Goal: Information Seeking & Learning: Understand process/instructions

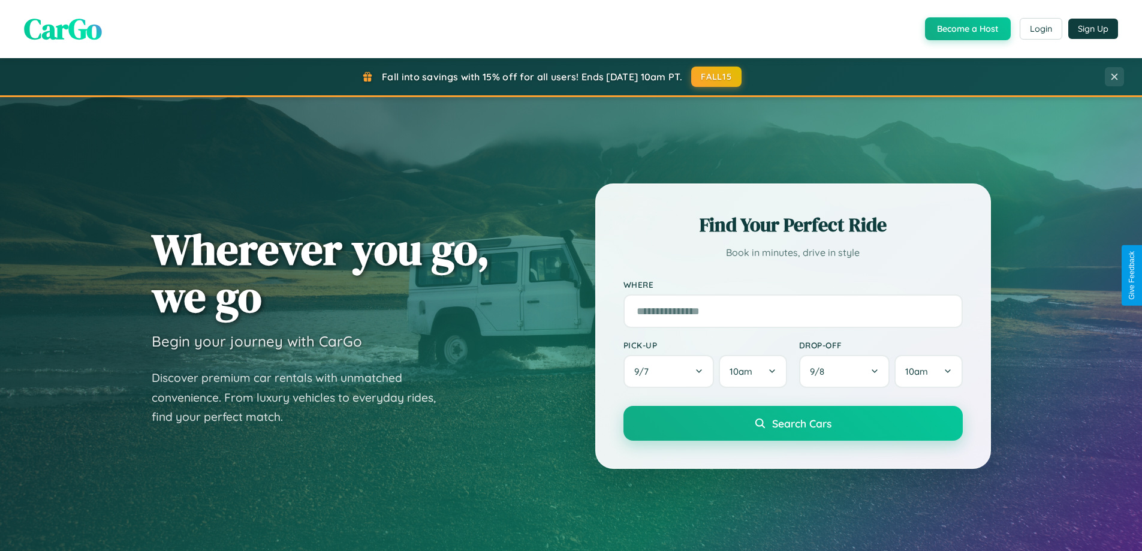
scroll to position [825, 0]
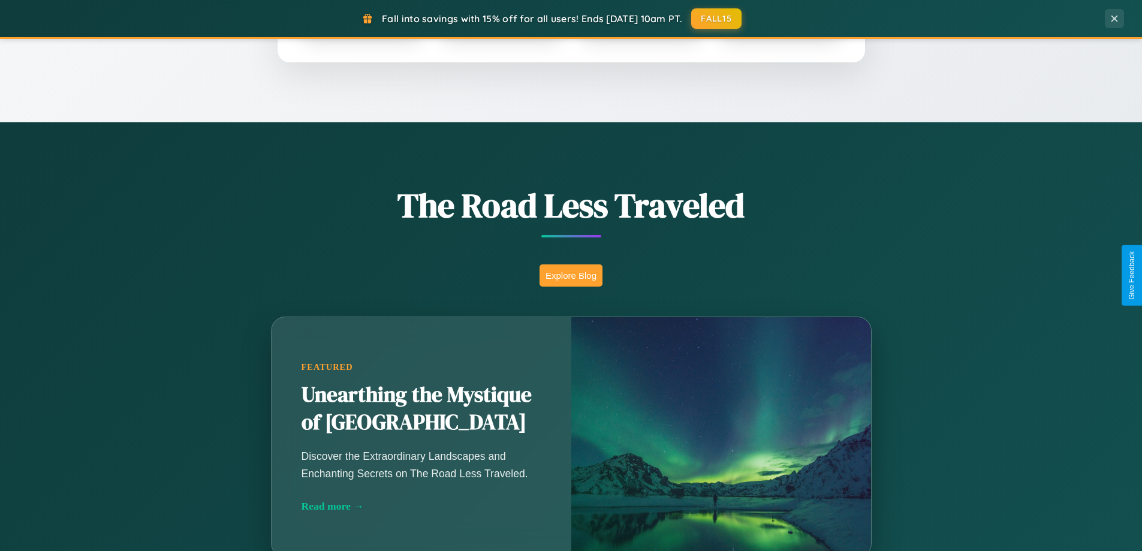
click at [571, 275] on button "Explore Blog" at bounding box center [571, 275] width 63 height 22
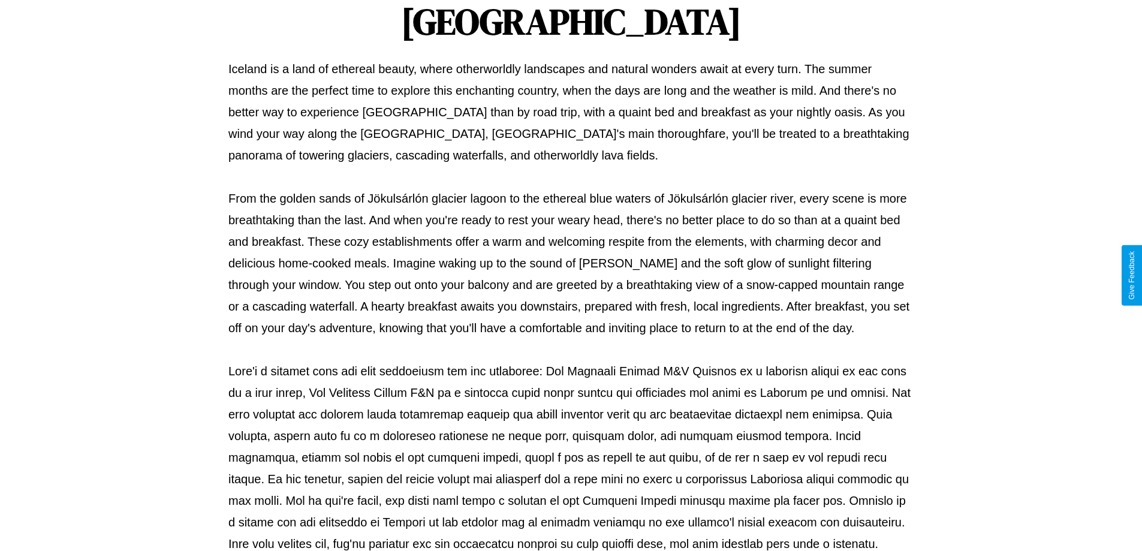
scroll to position [388, 0]
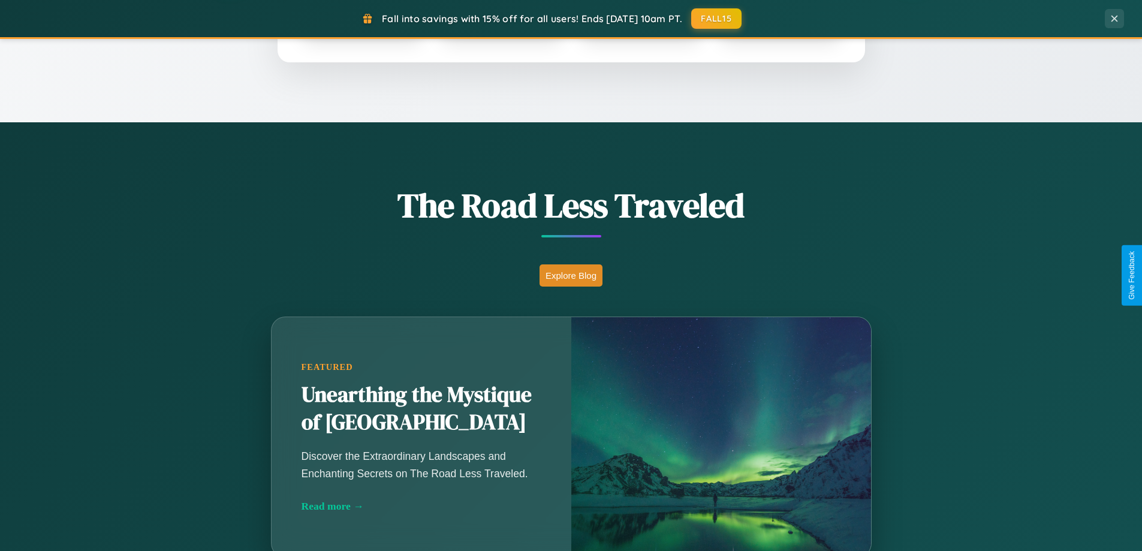
scroll to position [2307, 0]
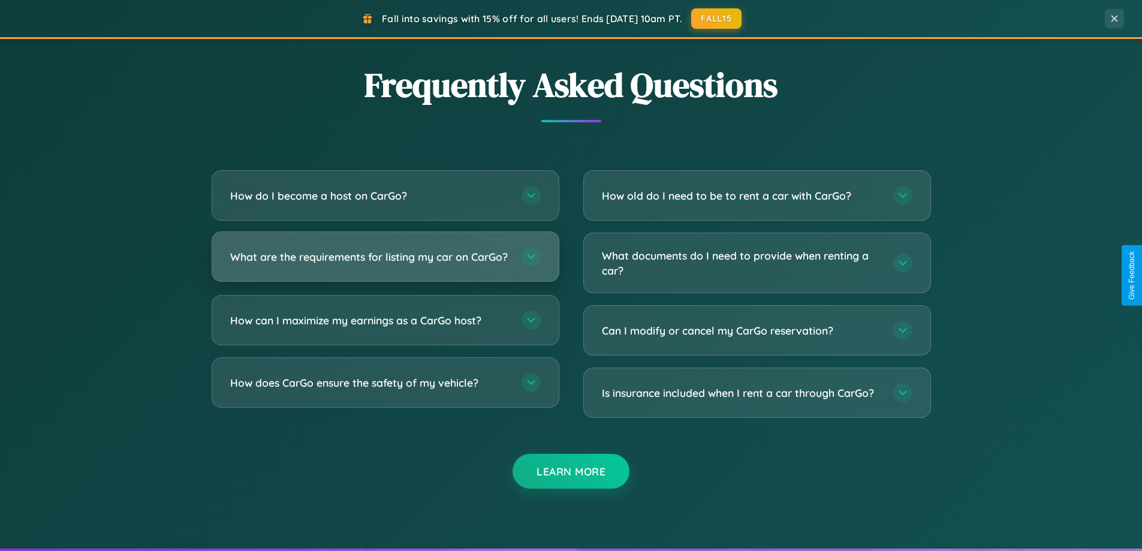
click at [385, 261] on h3 "What are the requirements for listing my car on CarGo?" at bounding box center [369, 256] width 279 height 15
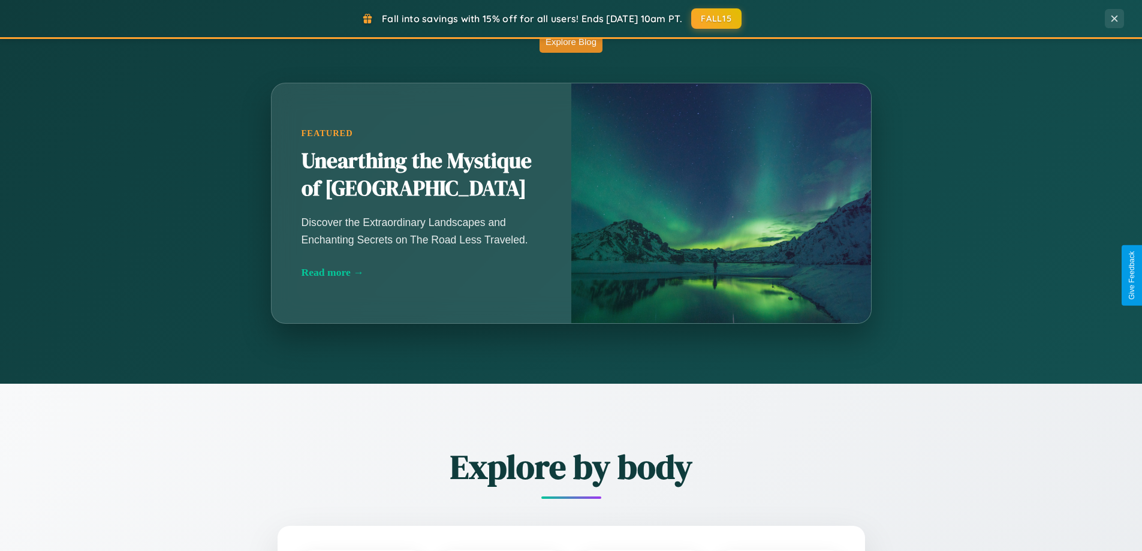
scroll to position [0, 0]
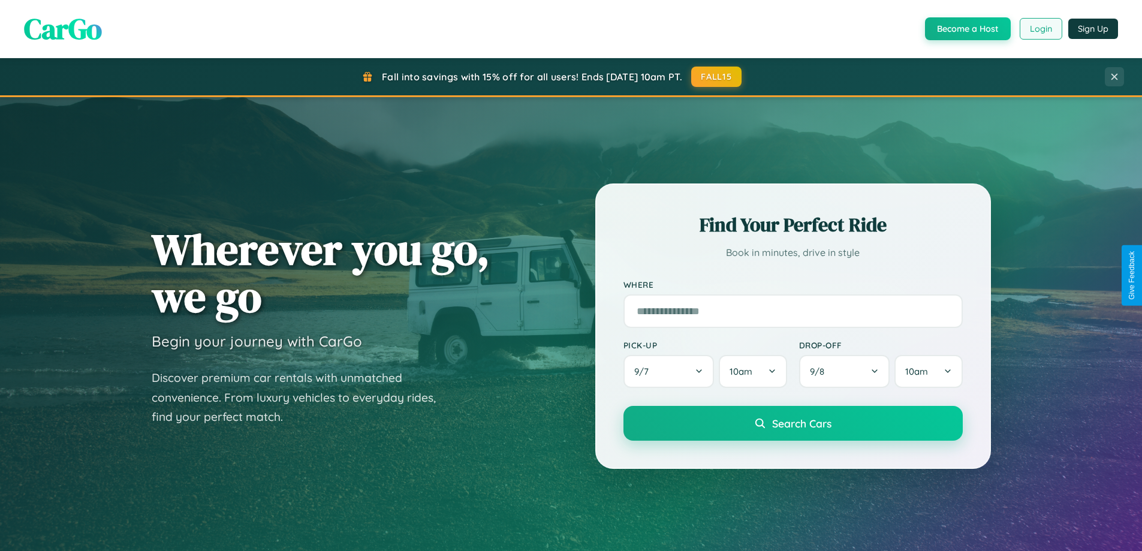
click at [1040, 29] on button "Login" at bounding box center [1041, 29] width 43 height 22
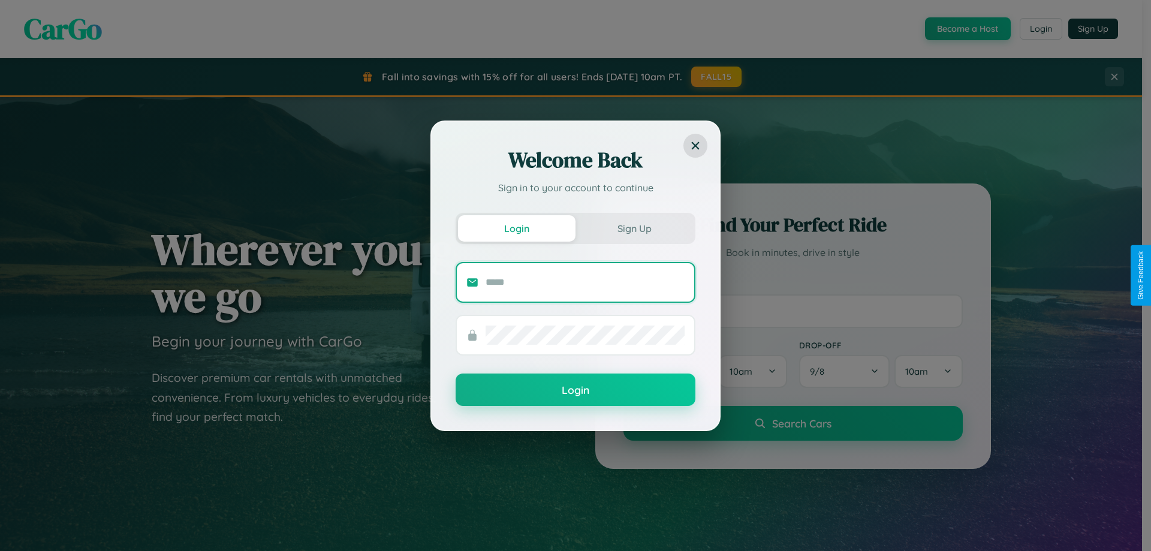
click at [585, 282] on input "text" at bounding box center [585, 282] width 199 height 19
type input "**********"
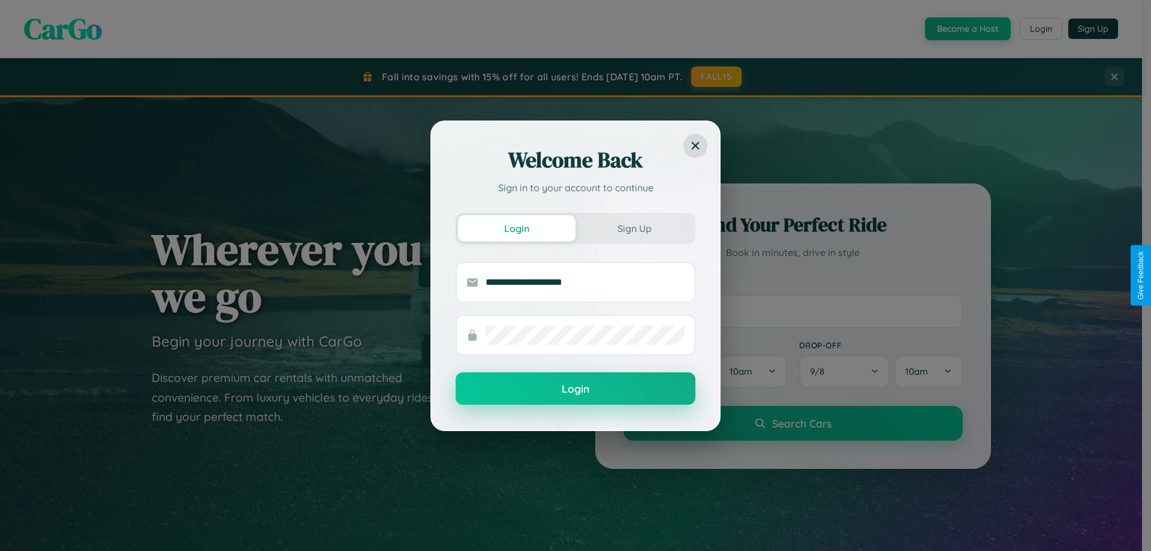
click at [576, 389] on button "Login" at bounding box center [576, 388] width 240 height 32
